Goal: Communication & Community: Answer question/provide support

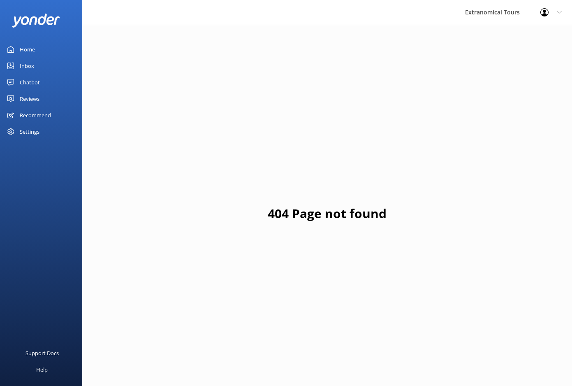
click at [32, 64] on div "Inbox" at bounding box center [27, 66] width 14 height 16
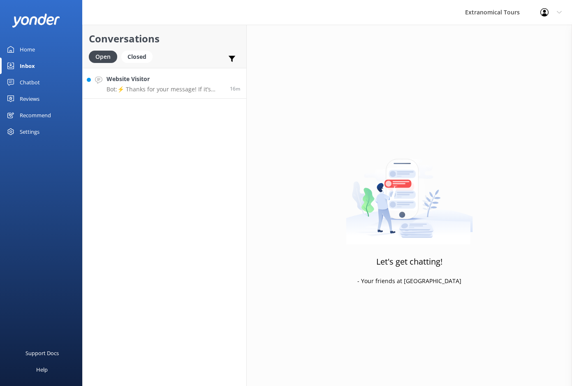
click at [154, 84] on div "Website Visitor Bot: ⚡ Thanks for your message! If it’s during our office hours…" at bounding box center [165, 83] width 117 height 18
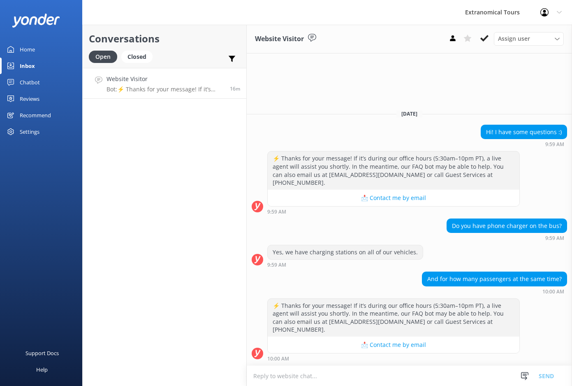
click at [378, 363] on div "⚡ Thanks for your message! If it’s during our office hours (5:30am–10pm PT), a …" at bounding box center [409, 331] width 325 height 67
click at [375, 367] on textarea at bounding box center [409, 376] width 325 height 20
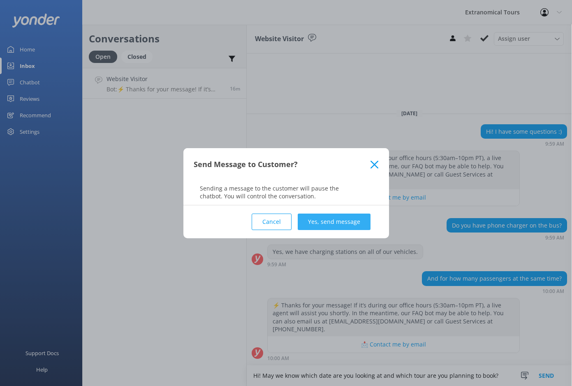
type textarea "Hi! May we know which date are you looking at and which tour are you planning t…"
click at [316, 226] on button "Yes, send message" at bounding box center [334, 222] width 73 height 16
